Goal: Navigation & Orientation: Find specific page/section

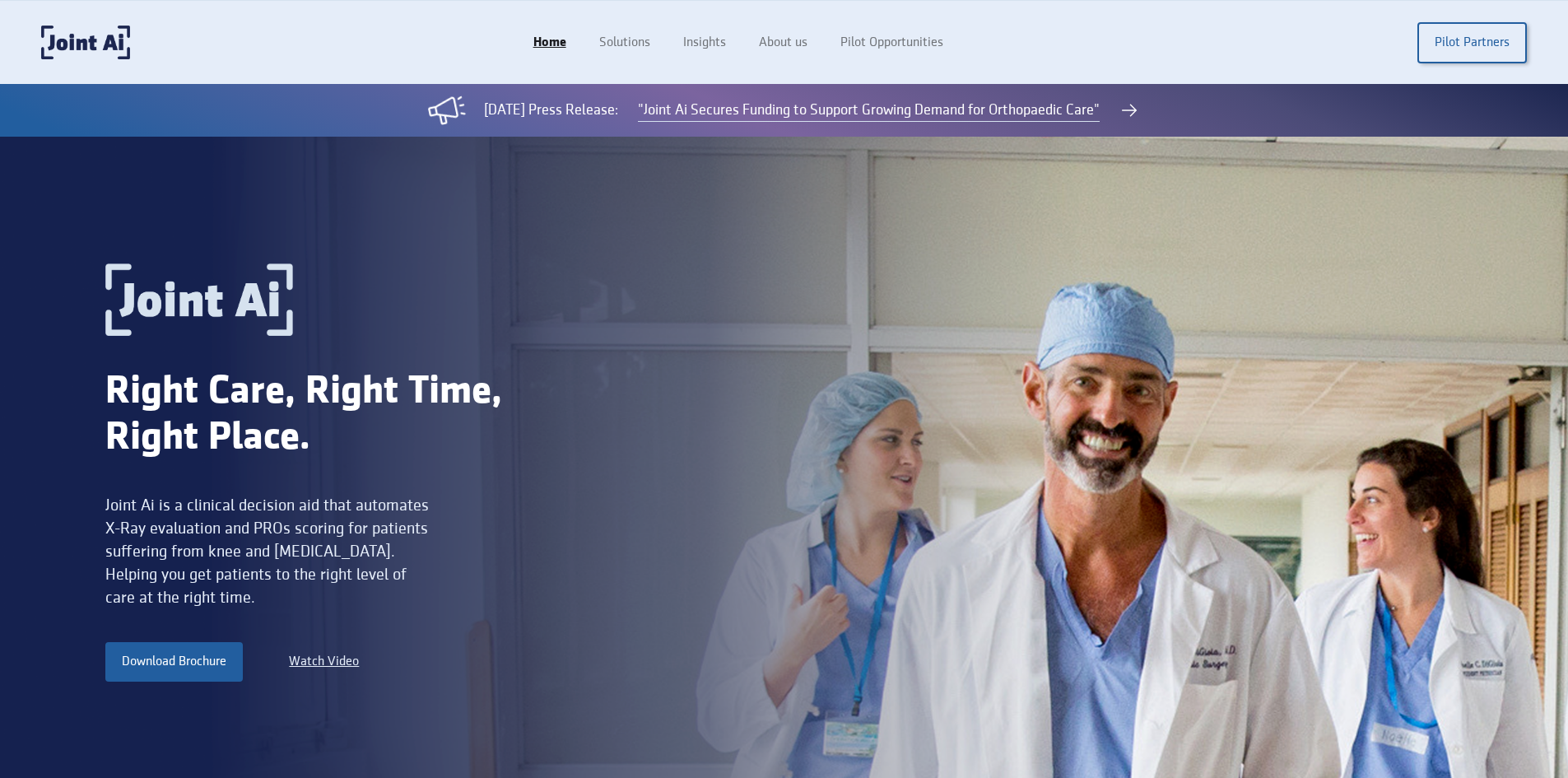
click at [203, 529] on div "Joint Ai is a clinical decision aid that automates X-Ray evaluation and PROs sc…" at bounding box center [270, 551] width 329 height 115
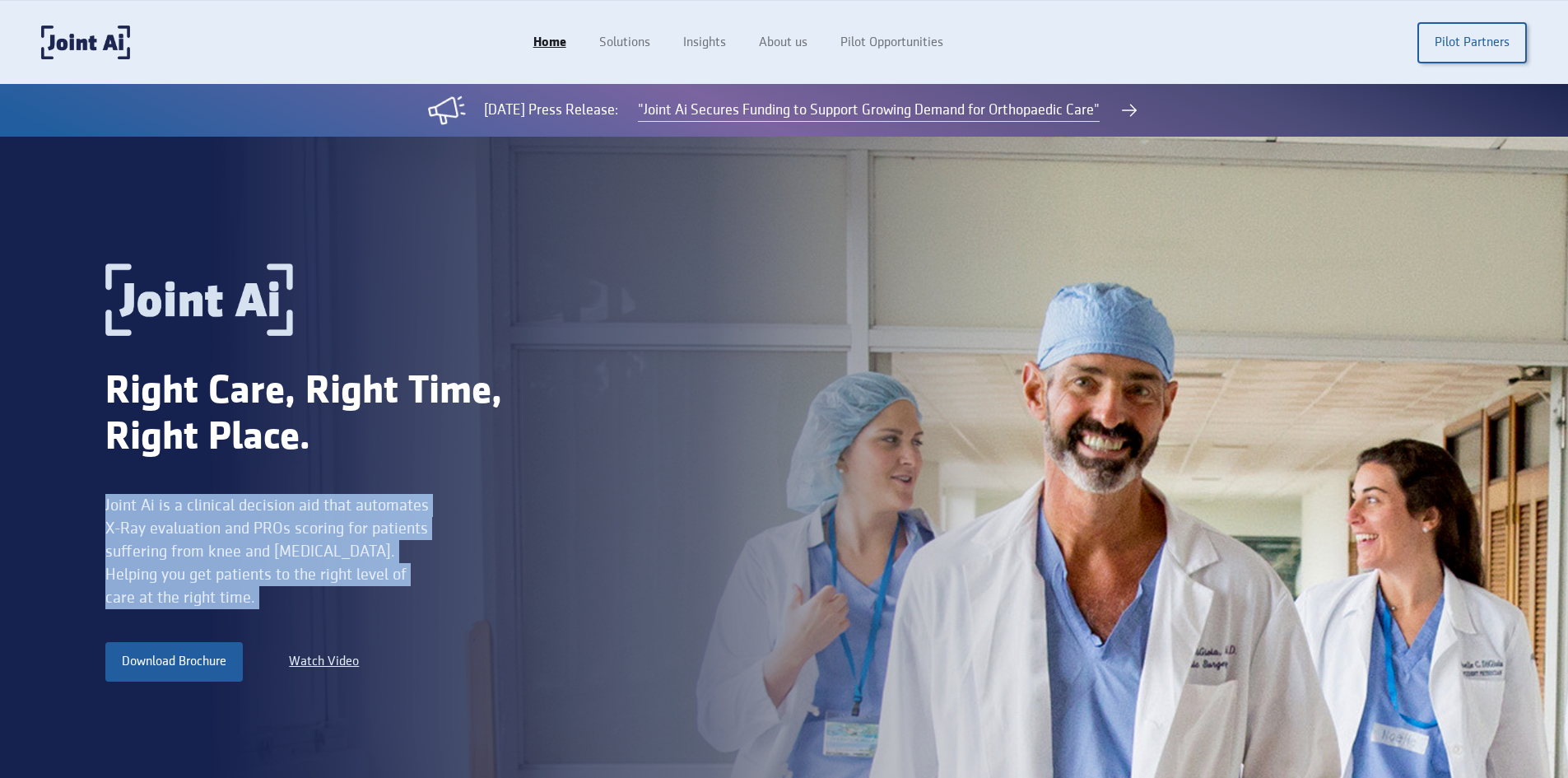
click at [203, 529] on div "Joint Ai is a clinical decision aid that automates X-Ray evaluation and PROs sc…" at bounding box center [270, 551] width 329 height 115
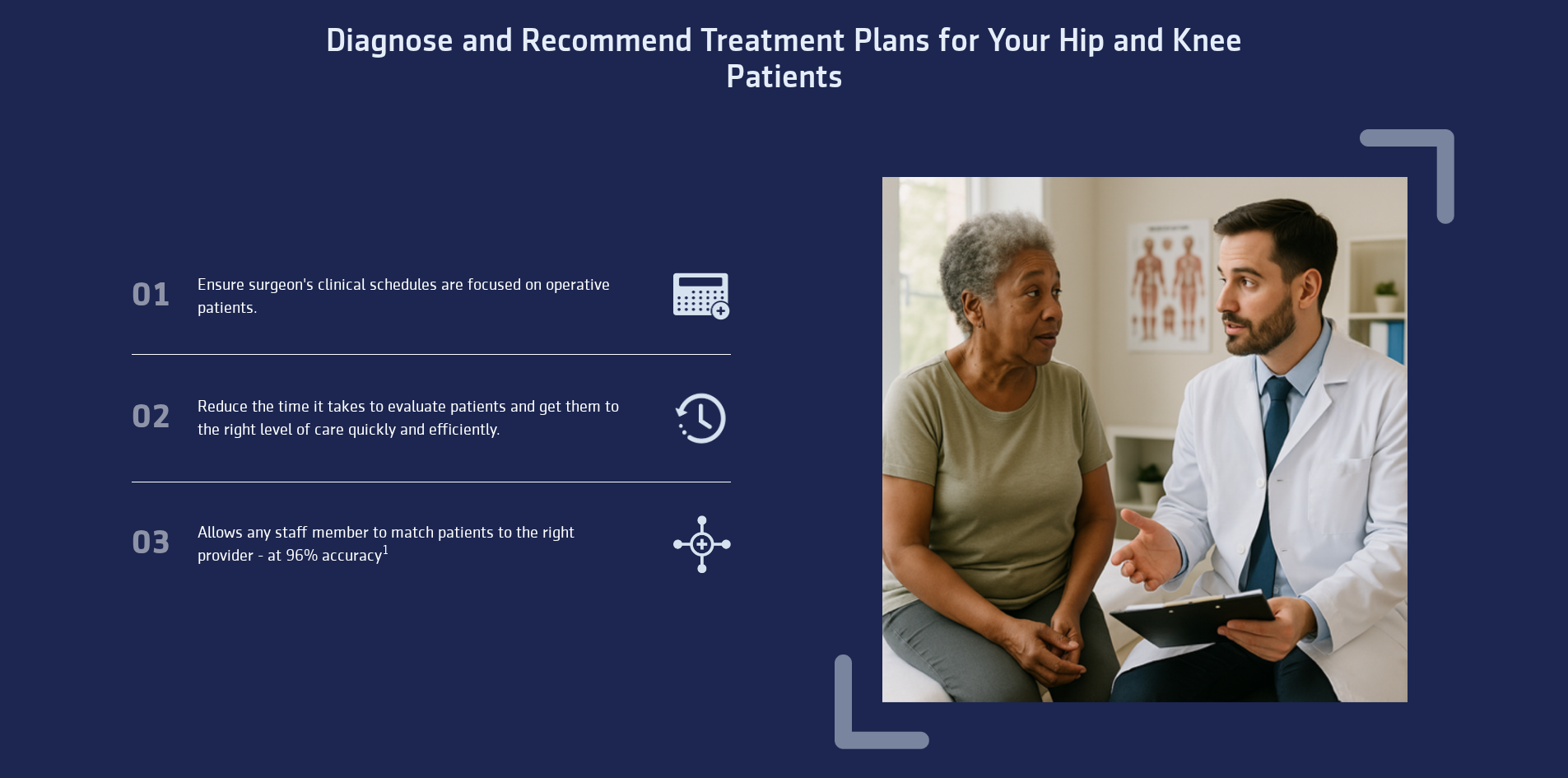
scroll to position [905, 0]
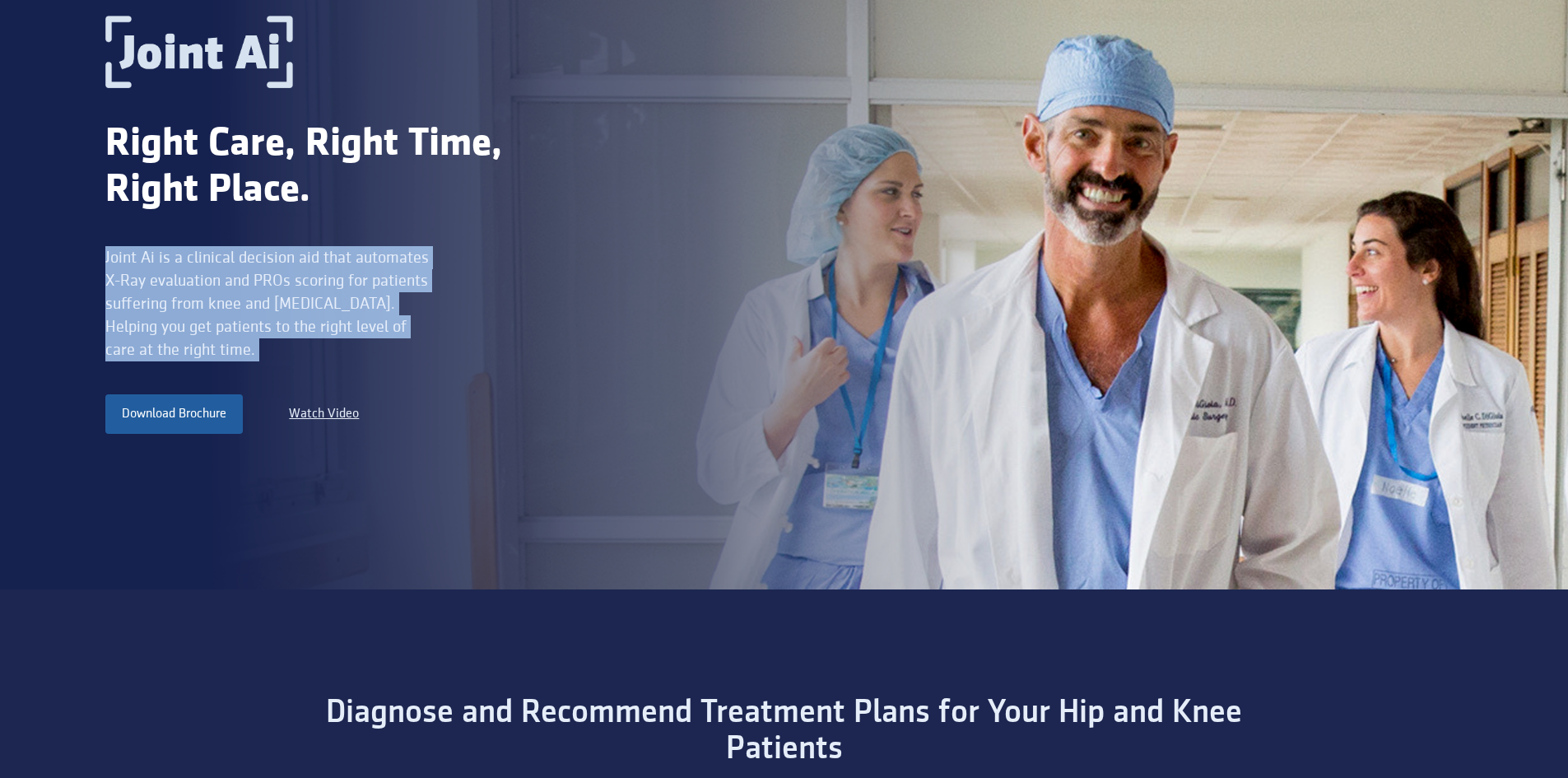
scroll to position [0, 0]
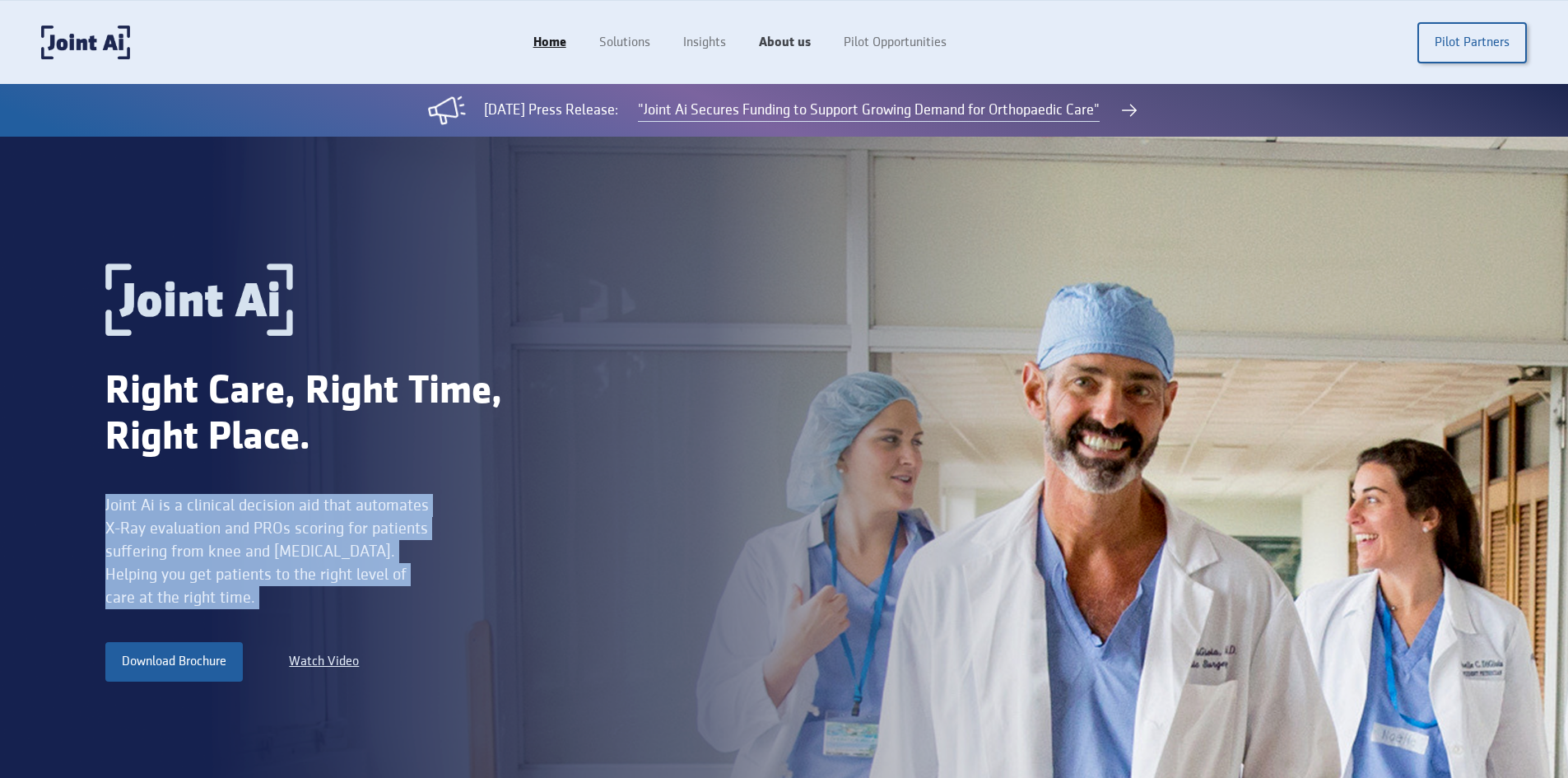
click at [773, 42] on link "About us" at bounding box center [784, 42] width 85 height 31
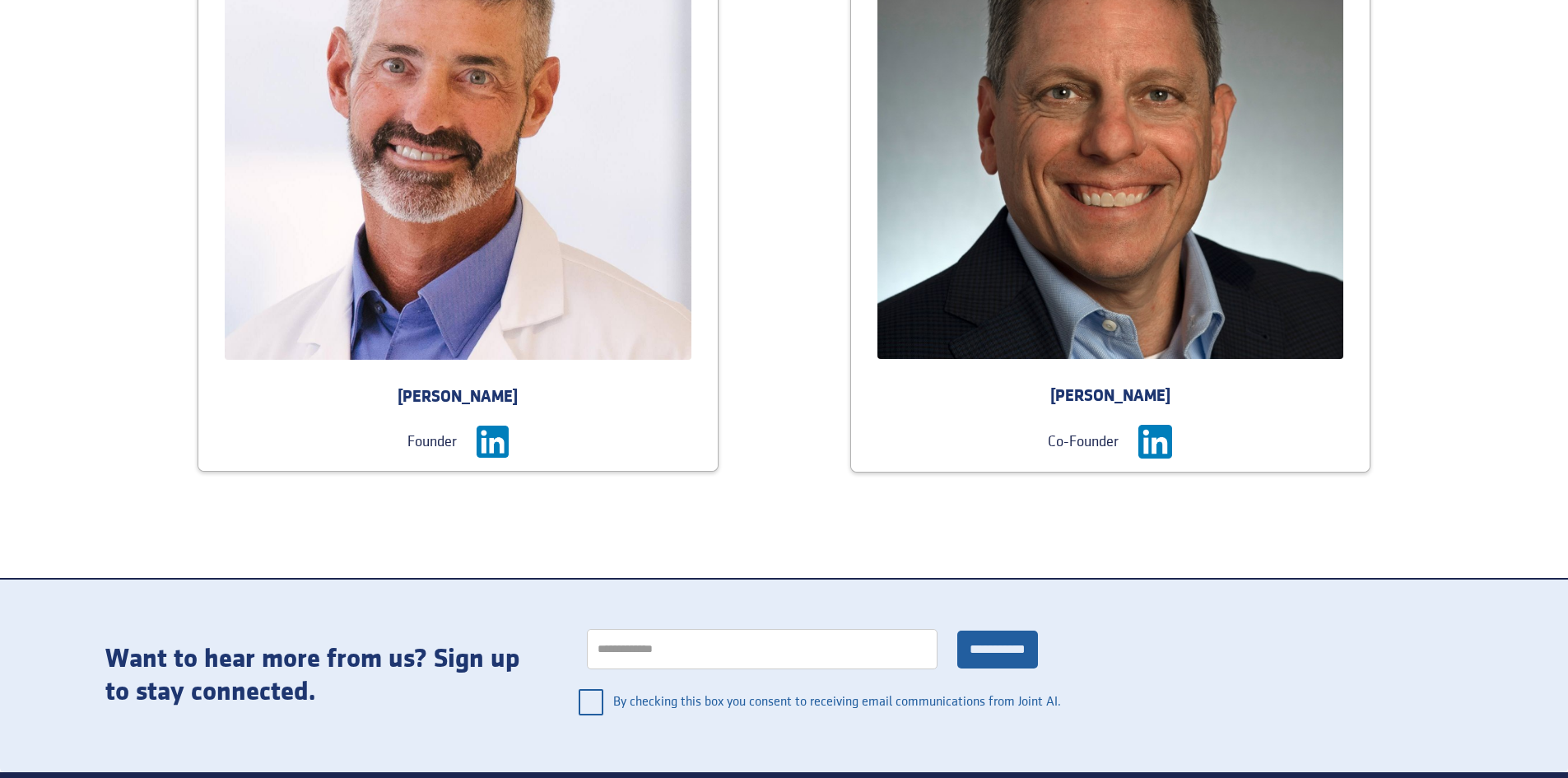
scroll to position [2222, 0]
